Goal: Information Seeking & Learning: Check status

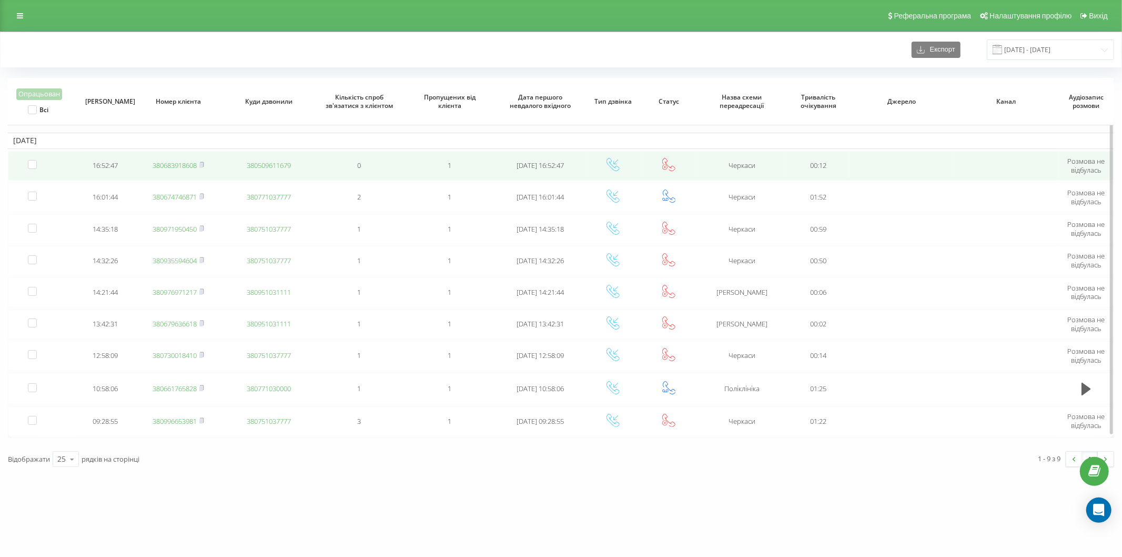
click at [178, 166] on link "380683918608" at bounding box center [175, 164] width 44 height 9
click at [187, 166] on link "380963759412" at bounding box center [175, 164] width 44 height 9
click at [183, 166] on link "380967310180" at bounding box center [175, 164] width 44 height 9
click at [178, 166] on link "380688274500" at bounding box center [175, 164] width 44 height 9
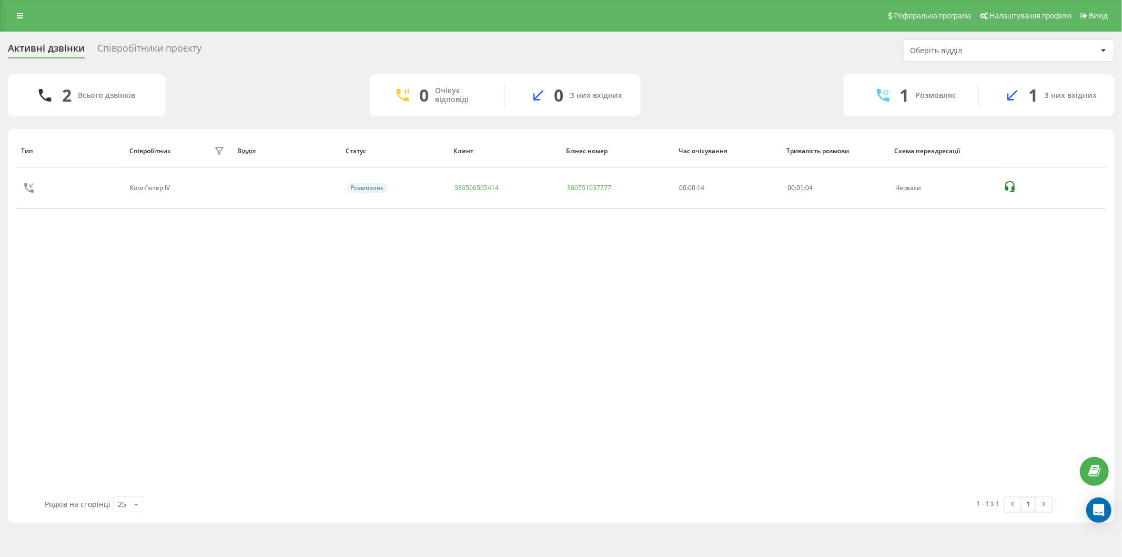
click at [266, 330] on div "Тип Співробітник фільтру Відділ Статус Клієнт Бізнес номер Час очікування Трива…" at bounding box center [561, 315] width 1090 height 362
click at [271, 109] on div "2 Всього дзвінків 0 Очікує відповіді 0 З них вхідних 1 Розмовляє 1 З них вхідних" at bounding box center [561, 95] width 1106 height 42
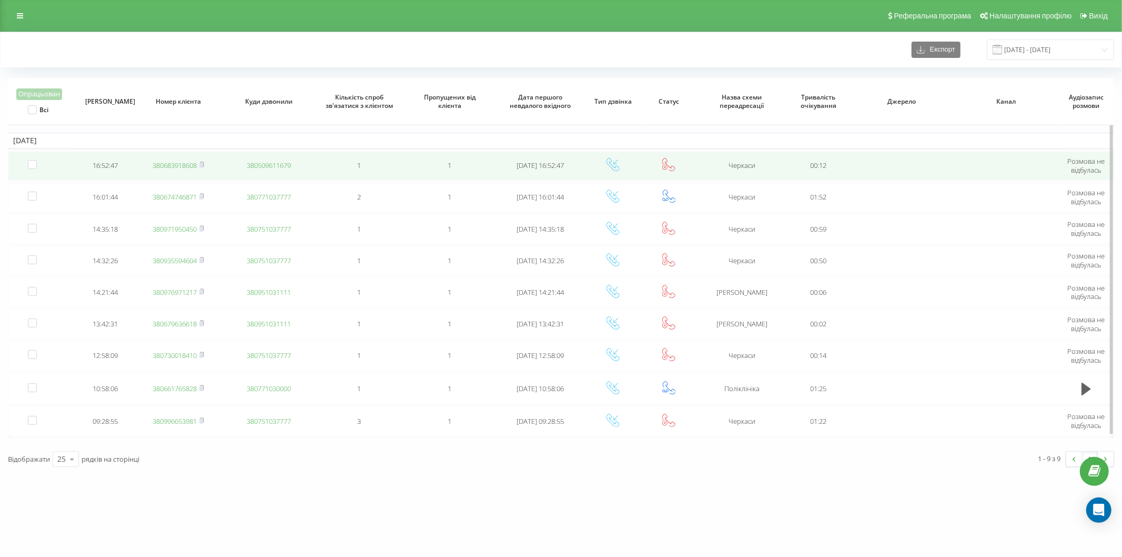
click at [182, 166] on link "380683918608" at bounding box center [175, 164] width 44 height 9
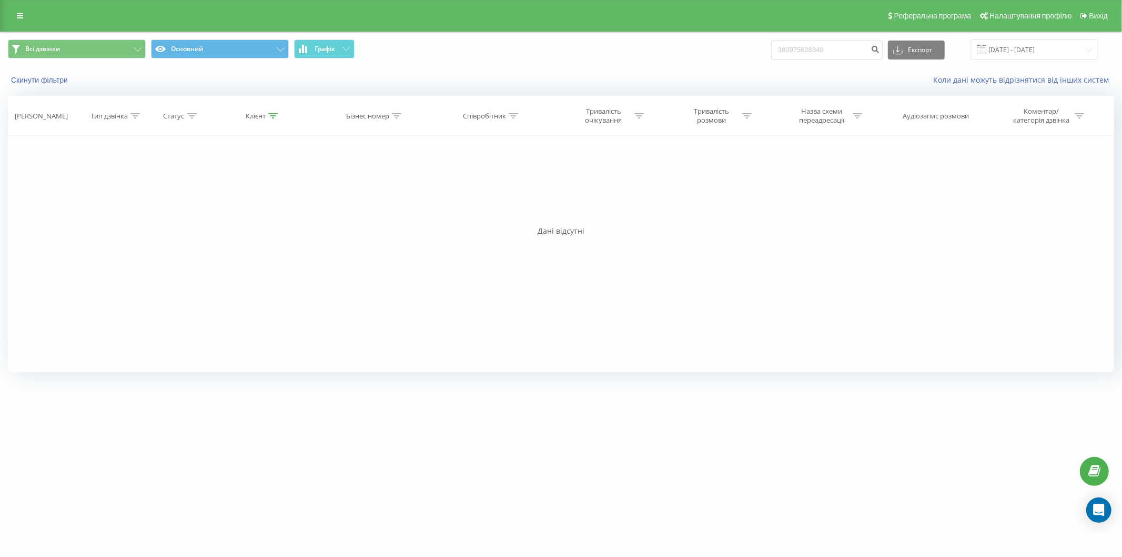
drag, startPoint x: 796, startPoint y: 52, endPoint x: 780, endPoint y: 54, distance: 15.4
click at [780, 54] on input "380975628340" at bounding box center [827, 50] width 112 height 19
type input "0975628340"
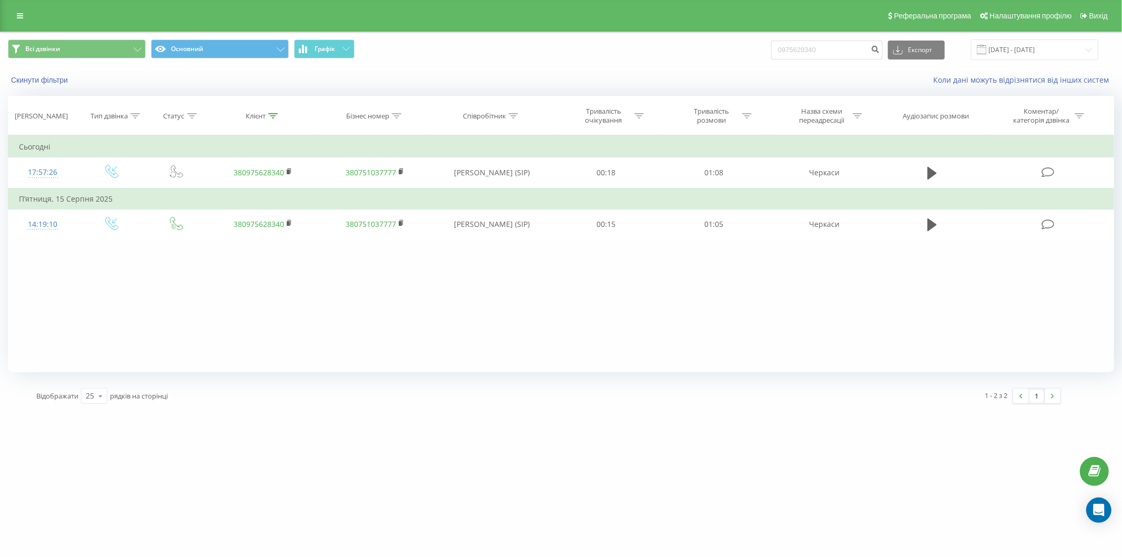
click at [930, 177] on icon at bounding box center [932, 173] width 9 height 13
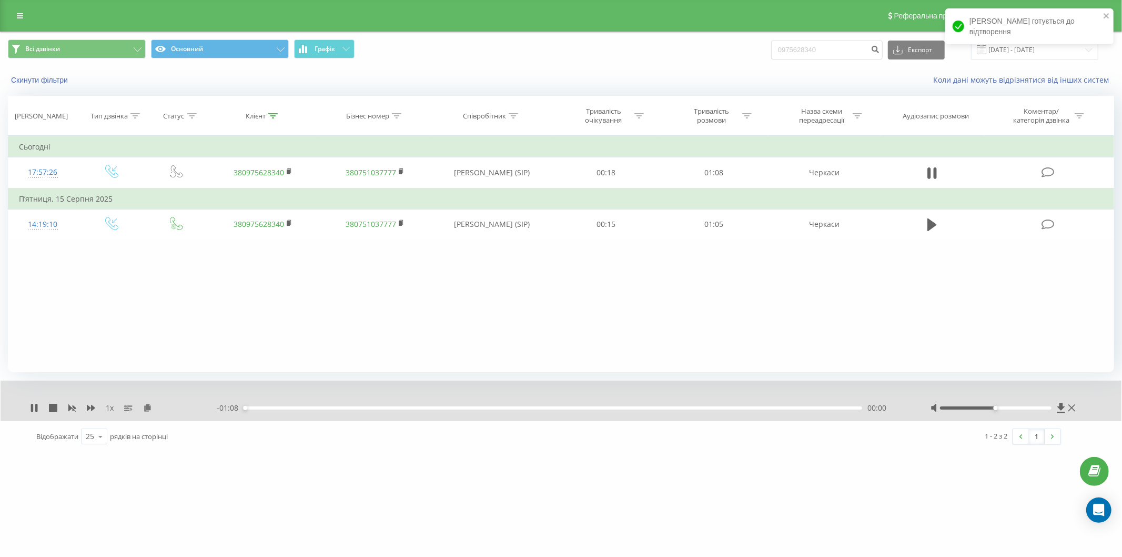
click at [449, 410] on div "- 01:08 00:00 00:00" at bounding box center [561, 407] width 688 height 11
click at [450, 409] on div "00:00" at bounding box center [553, 407] width 619 height 3
click at [481, 409] on div "- 00:45 00:23 00:23" at bounding box center [561, 407] width 688 height 11
click at [485, 409] on div "00:26" at bounding box center [553, 407] width 619 height 3
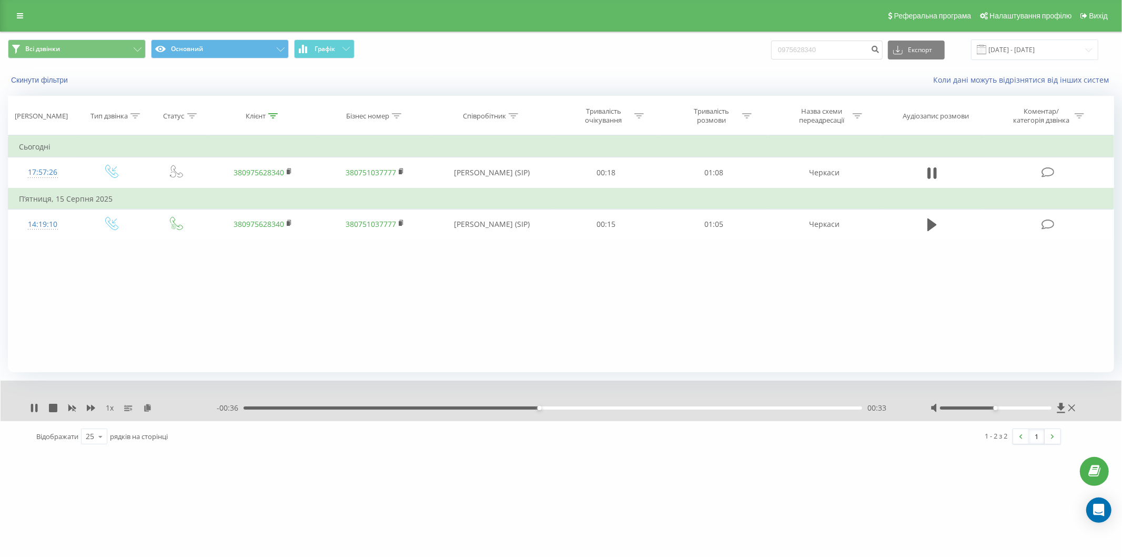
click at [28, 407] on div "1 x - 00:36 00:33 00:33" at bounding box center [561, 400] width 1121 height 41
click at [32, 407] on icon at bounding box center [32, 408] width 2 height 8
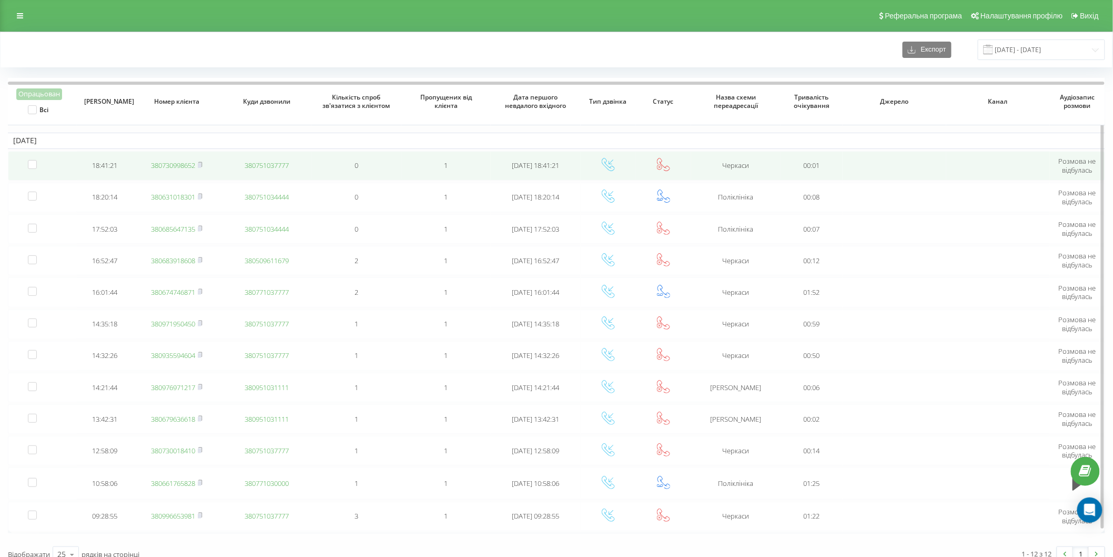
click at [183, 164] on link "380730998652" at bounding box center [173, 164] width 44 height 9
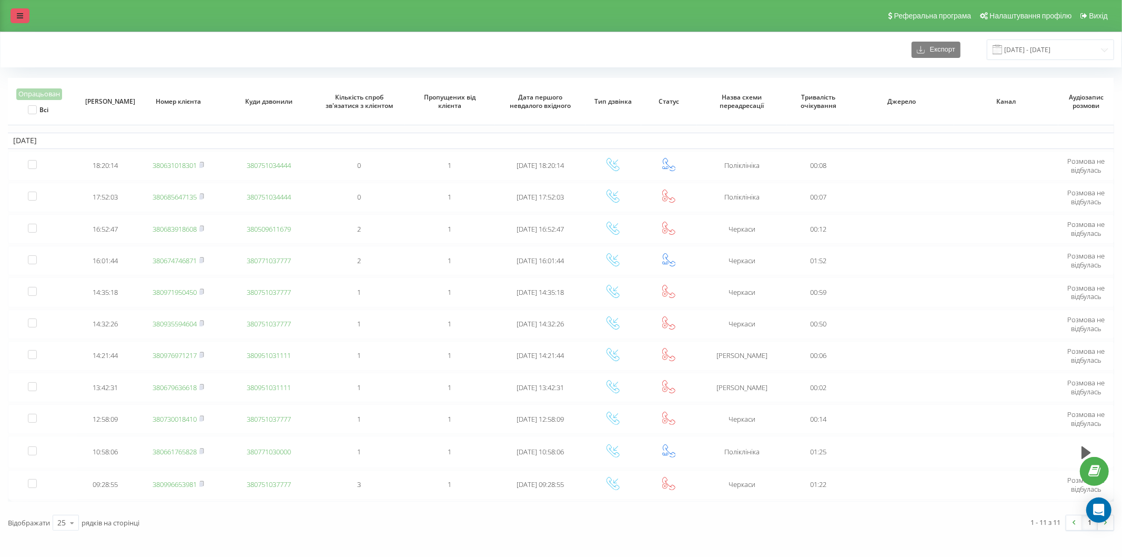
click at [18, 17] on icon at bounding box center [20, 15] width 6 height 7
click at [22, 9] on link at bounding box center [20, 15] width 19 height 15
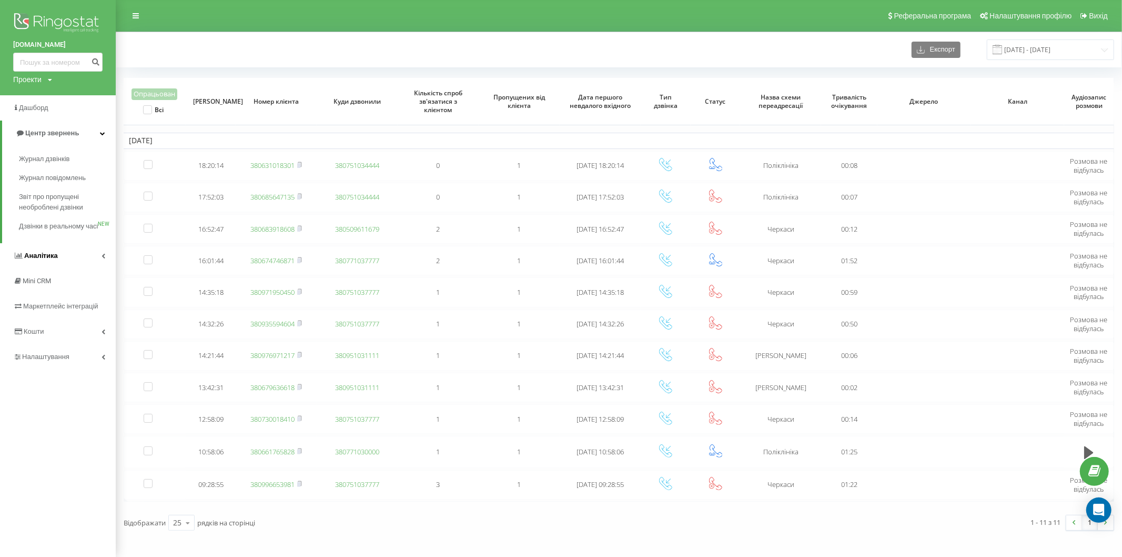
click at [38, 259] on link "Аналiтика" at bounding box center [58, 255] width 116 height 25
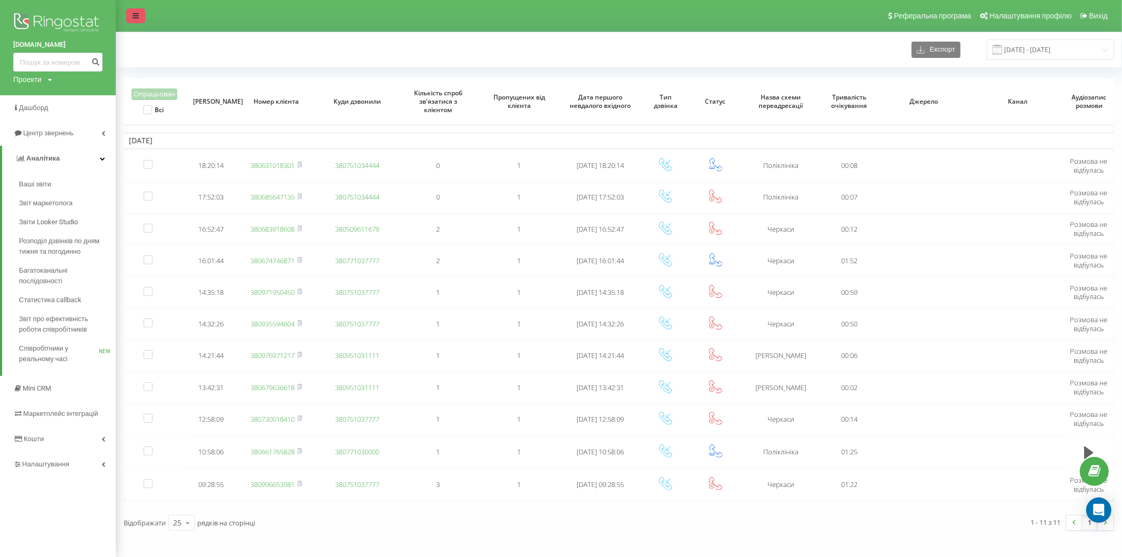
click at [132, 19] on link at bounding box center [135, 15] width 19 height 15
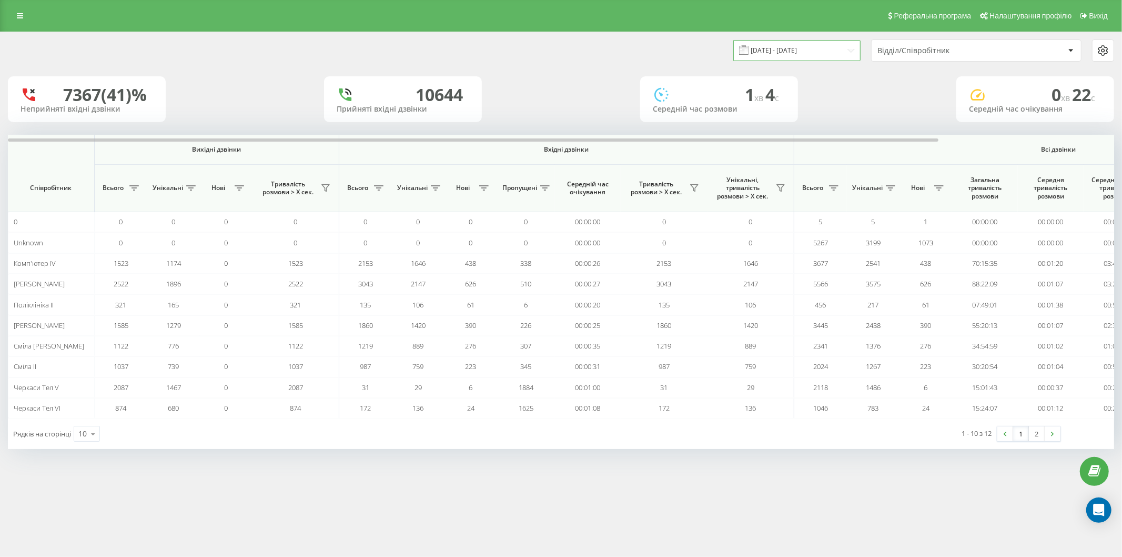
click at [843, 47] on input "21.07.2025 - 21.08.2025" at bounding box center [796, 50] width 127 height 21
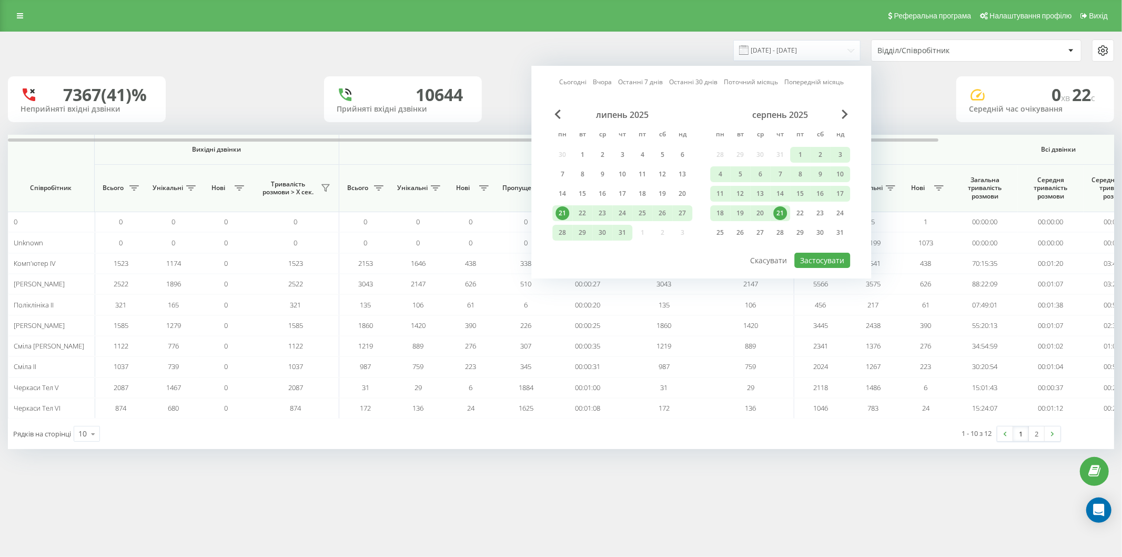
click at [580, 82] on link "Сьогодні" at bounding box center [572, 82] width 27 height 10
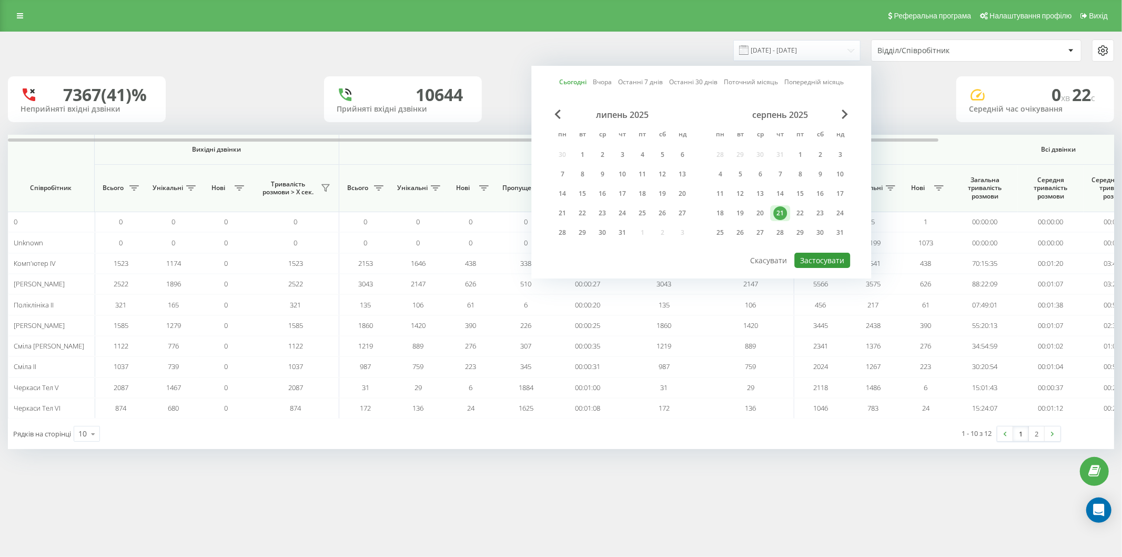
click at [820, 260] on button "Застосувати" at bounding box center [822, 260] width 56 height 15
type input "[DATE] - [DATE]"
